Goal: Information Seeking & Learning: Learn about a topic

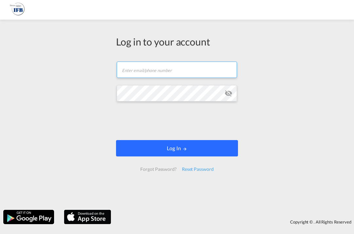
type input "[PERSON_NAME][EMAIL_ADDRESS][DOMAIN_NAME]"
click at [160, 152] on button "Log In" at bounding box center [177, 148] width 122 height 16
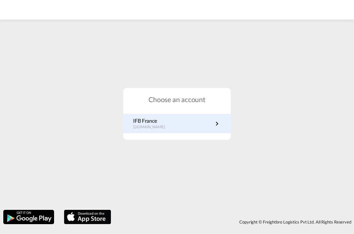
click at [165, 122] on p "IFB France" at bounding box center [152, 120] width 39 height 7
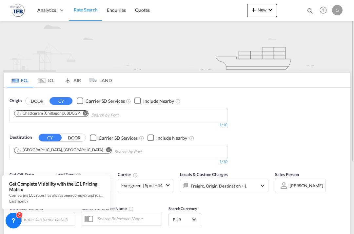
click at [86, 114] on md-icon "Remove" at bounding box center [84, 113] width 5 height 5
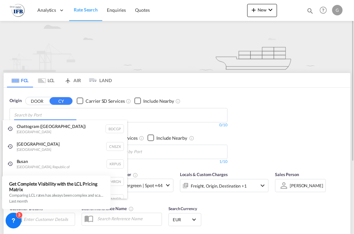
click at [86, 114] on body "Analytics Reports Rate Search Enquiries Quotes Analytics Reports" at bounding box center [177, 117] width 354 height 234
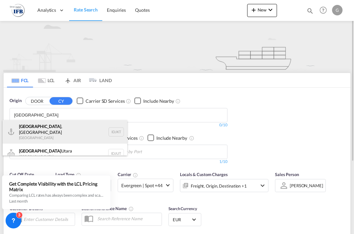
type input "[GEOGRAPHIC_DATA]"
click at [47, 131] on div "Jakarta , Java Indonesia IDJKT" at bounding box center [65, 132] width 124 height 24
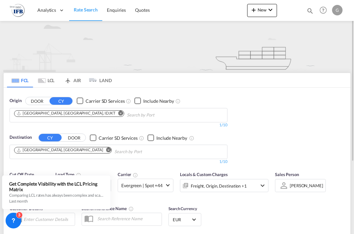
click at [106, 150] on md-icon "Remove" at bounding box center [108, 150] width 5 height 5
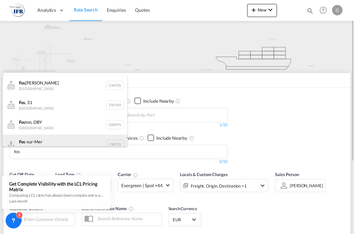
type input "fos"
click at [41, 141] on div "Fos -sur-Mer France FRFOS" at bounding box center [65, 145] width 124 height 20
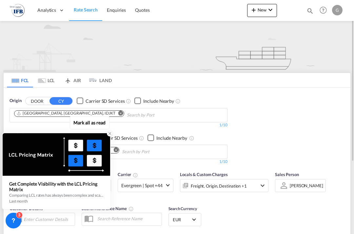
click at [109, 135] on icon at bounding box center [109, 133] width 5 height 5
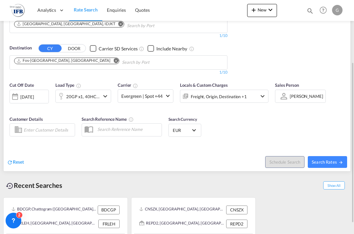
scroll to position [100, 0]
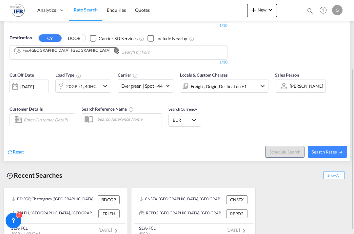
click at [103, 85] on md-icon "icon-chevron-down" at bounding box center [105, 86] width 8 height 8
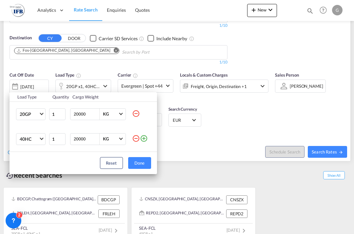
click at [137, 138] on md-icon "icon-minus-circle-outline" at bounding box center [136, 139] width 8 height 8
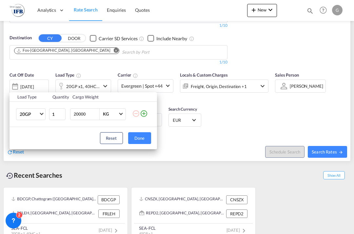
click at [159, 159] on div "Load Type Quantity Cargo Weight 20GP 20GP 40GP 40HC 45HC 20RE 40RE 40HR 20OT 40…" at bounding box center [177, 117] width 354 height 234
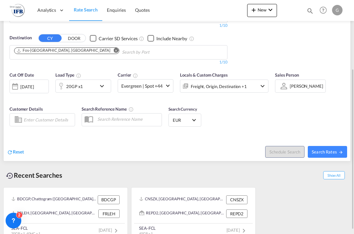
click at [102, 86] on md-icon "icon-chevron-down" at bounding box center [103, 86] width 11 height 8
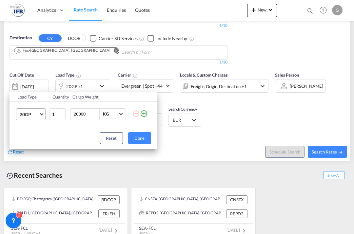
click at [43, 114] on span "Choose: \a20GP" at bounding box center [42, 114] width 4 height 4
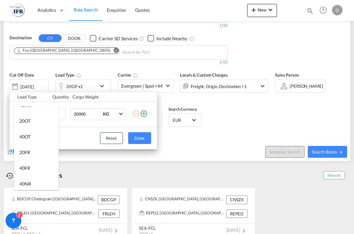
scroll to position [105, 0]
click at [30, 119] on div "20OT" at bounding box center [24, 119] width 11 height 7
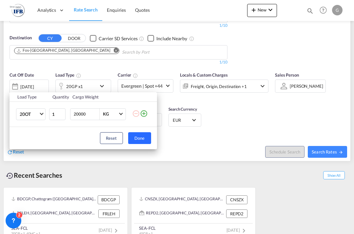
click at [141, 138] on button "Done" at bounding box center [139, 138] width 23 height 12
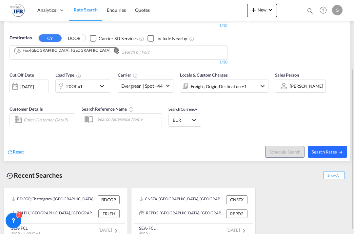
click at [329, 151] on span "Search Rates" at bounding box center [326, 151] width 31 height 5
type input "IDJKT to FRFOS / 25 Sep 2025"
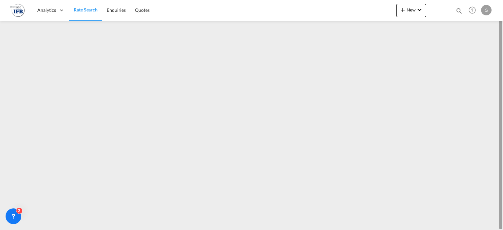
scroll to position [0, 0]
drag, startPoint x: 501, startPoint y: 52, endPoint x: 502, endPoint y: 89, distance: 37.0
click at [353, 89] on div at bounding box center [502, 116] width 1 height 228
click at [353, 70] on div at bounding box center [501, 115] width 4 height 227
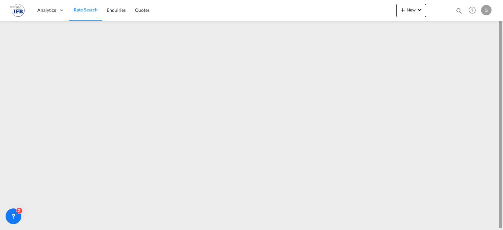
drag, startPoint x: 501, startPoint y: 44, endPoint x: 500, endPoint y: 34, distance: 9.5
click at [353, 34] on div at bounding box center [501, 114] width 4 height 227
drag, startPoint x: 502, startPoint y: 49, endPoint x: 502, endPoint y: 2, distance: 47.5
click at [353, 2] on md-content "Analytics Reports Rate Search Enquiries Quotes New Quote Bookings Quotes Enquir…" at bounding box center [251, 115] width 503 height 230
click at [353, 25] on div at bounding box center [501, 114] width 4 height 227
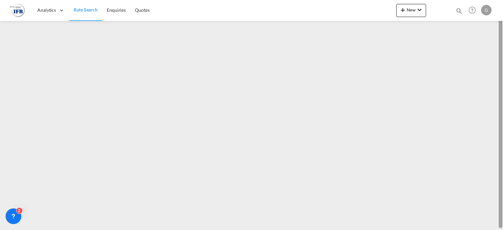
click at [353, 25] on div at bounding box center [501, 114] width 4 height 227
click at [94, 8] on span "Rate Search" at bounding box center [86, 10] width 24 height 6
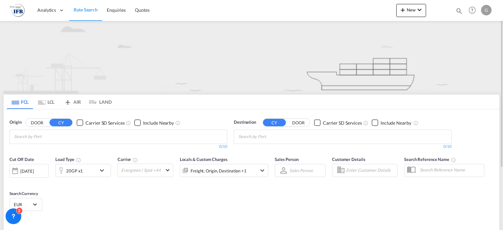
click at [76, 136] on input "Chips input." at bounding box center [45, 137] width 62 height 10
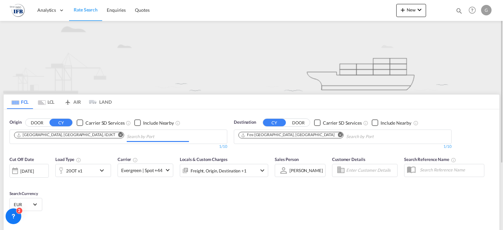
click at [127, 136] on input "Chips input." at bounding box center [158, 137] width 62 height 10
click at [102, 171] on md-icon "icon-chevron-down" at bounding box center [103, 171] width 11 height 8
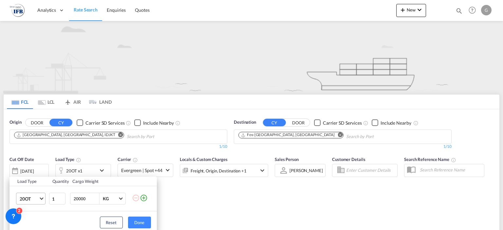
click at [42, 198] on span "Choose: \a20OT" at bounding box center [42, 198] width 4 height 4
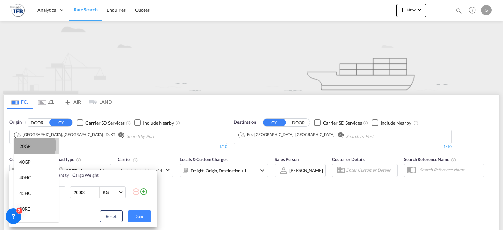
click at [34, 146] on md-option "20GP" at bounding box center [36, 146] width 45 height 16
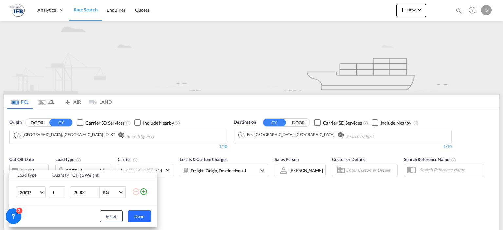
click at [132, 218] on button "Done" at bounding box center [139, 216] width 23 height 12
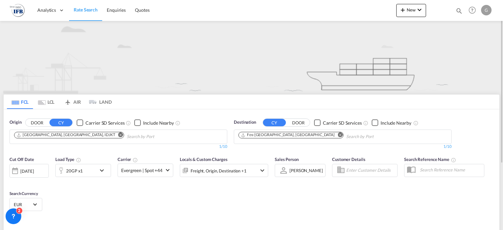
click at [353, 111] on div "Origin DOOR CY Carrier SD Services Include Nearby Jakarta, Java, IDJKT 1/10 1/ …" at bounding box center [252, 131] width 496 height 44
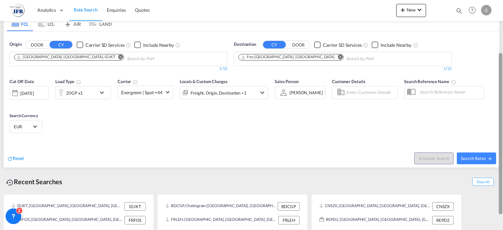
drag, startPoint x: 502, startPoint y: 111, endPoint x: 502, endPoint y: 165, distance: 53.7
click at [353, 165] on div at bounding box center [501, 133] width 4 height 161
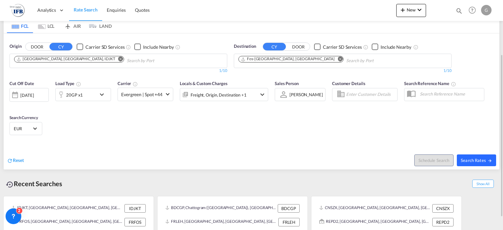
click at [353, 155] on button "Search Rates" at bounding box center [476, 161] width 39 height 12
type input "IDJKT to FRFOS / 25 Sep 2025"
